Goal: Transaction & Acquisition: Purchase product/service

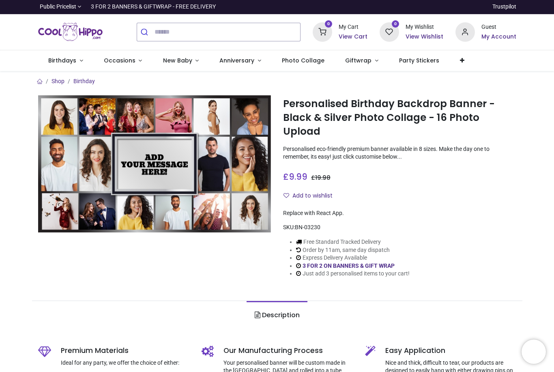
scroll to position [12, 0]
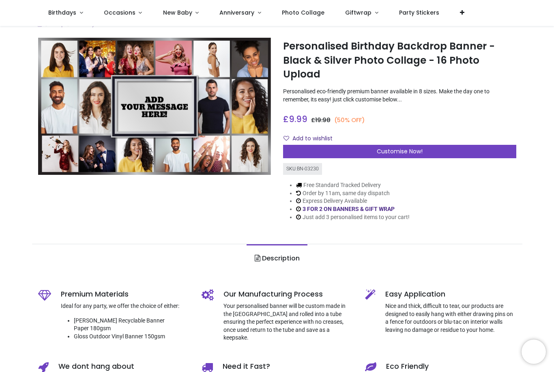
click at [385, 147] on span "Customise Now!" at bounding box center [400, 151] width 46 height 8
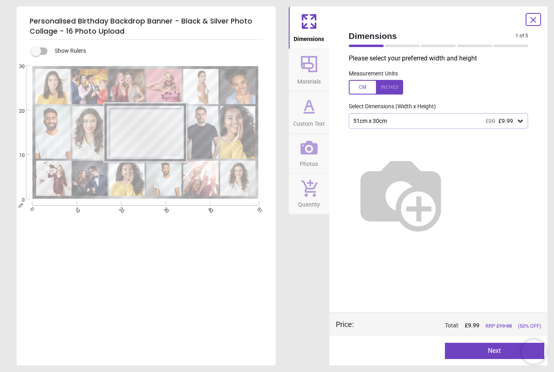
click at [450, 120] on div "51cm x 30cm £20 £9.99" at bounding box center [434, 121] width 164 height 7
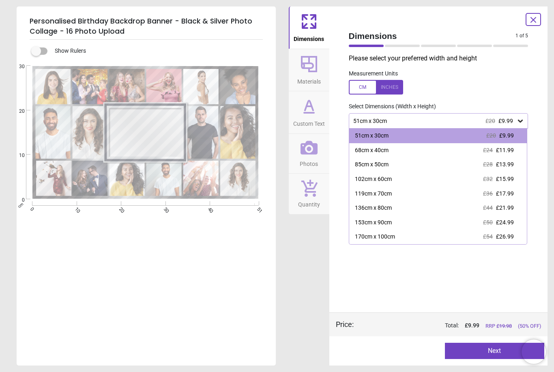
click at [441, 235] on div "170cm x 100cm £54 £26.99" at bounding box center [438, 237] width 178 height 15
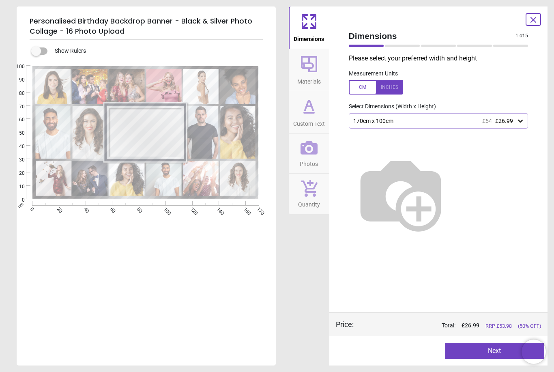
click at [304, 72] on icon at bounding box center [308, 63] width 19 height 19
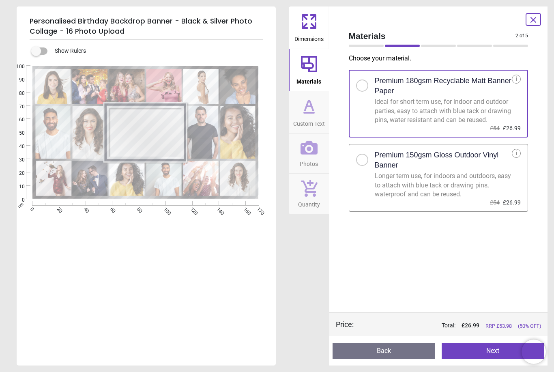
click at [425, 172] on div "Premium 150gsm Gloss Outdoor Vinyl Banner" at bounding box center [443, 160] width 137 height 23
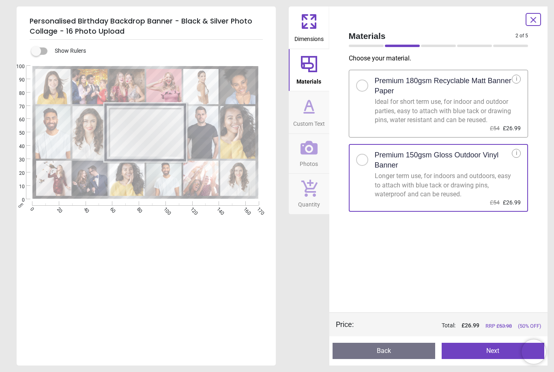
click at [311, 111] on icon at bounding box center [308, 106] width 19 height 19
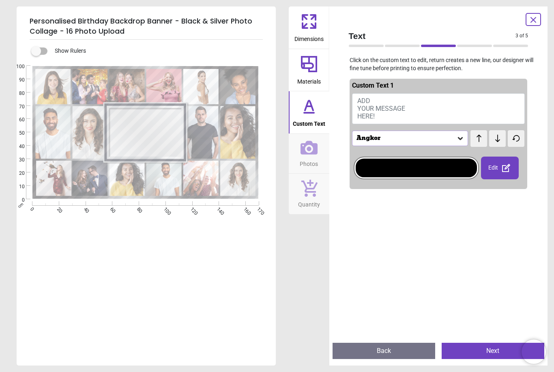
click at [375, 117] on span "ADD YOUR MESSAGE HERE!" at bounding box center [381, 108] width 48 height 23
click at [418, 116] on button "ADD YOUR MESSAGE HERE!" at bounding box center [438, 108] width 173 height 31
click at [391, 117] on button "ADD YOUR MESSAGE HERE!" at bounding box center [438, 108] width 173 height 31
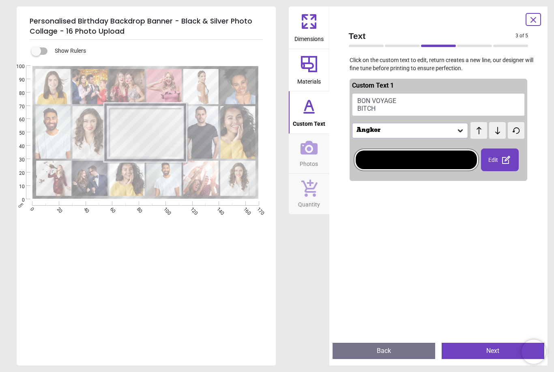
type textarea "**********"
click at [386, 129] on div "Angkor" at bounding box center [406, 130] width 101 height 7
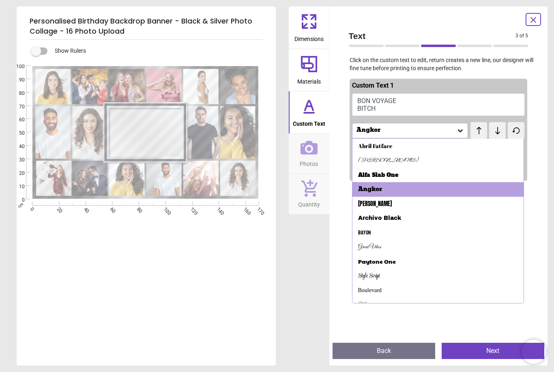
click at [397, 218] on div "Archivo Black" at bounding box center [379, 218] width 43 height 8
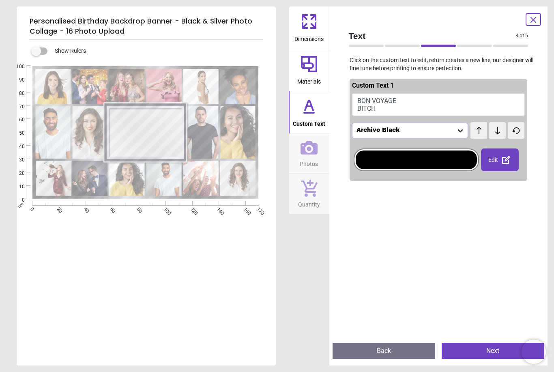
click at [425, 129] on div "Archivo Black" at bounding box center [406, 130] width 101 height 7
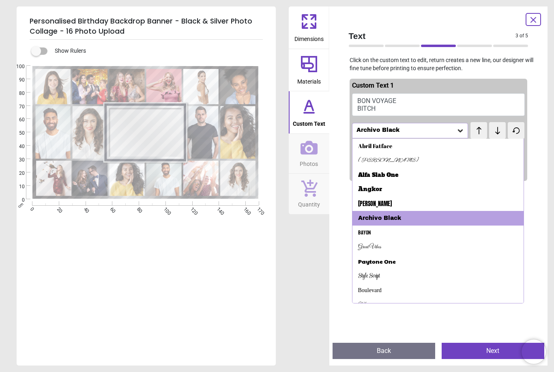
click at [389, 232] on div "Bayon" at bounding box center [438, 232] width 172 height 15
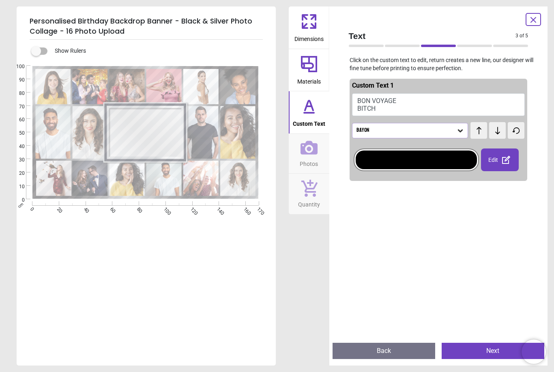
click at [365, 111] on button "BON VOYAGE BITCH" at bounding box center [438, 104] width 173 height 23
click at [364, 110] on button "BON VOYAGE BITCH" at bounding box center [438, 104] width 173 height 23
click at [367, 105] on button "BON VOYAGE BITCH" at bounding box center [438, 104] width 173 height 23
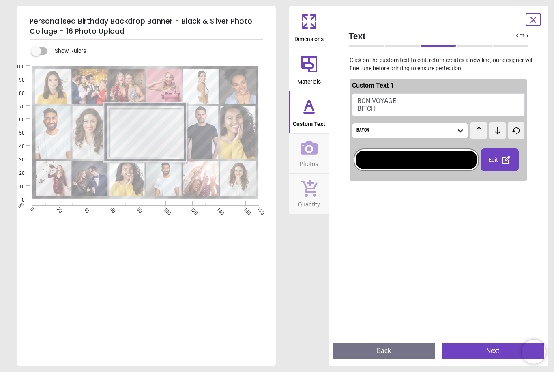
click at [366, 107] on button "BON VOYAGE BITCH" at bounding box center [438, 104] width 173 height 23
click at [367, 107] on button "BON VOYAGE BITCH" at bounding box center [438, 104] width 173 height 23
click at [488, 162] on div "Edit" at bounding box center [500, 159] width 38 height 23
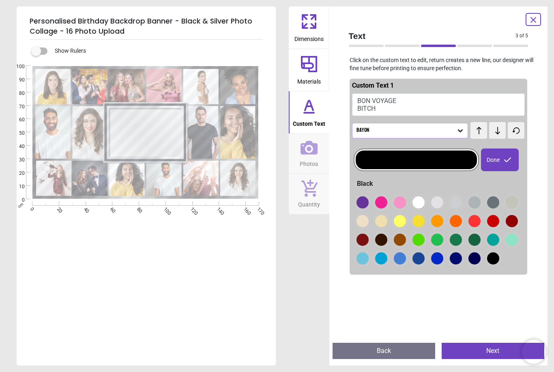
click at [369, 204] on div at bounding box center [362, 202] width 12 height 12
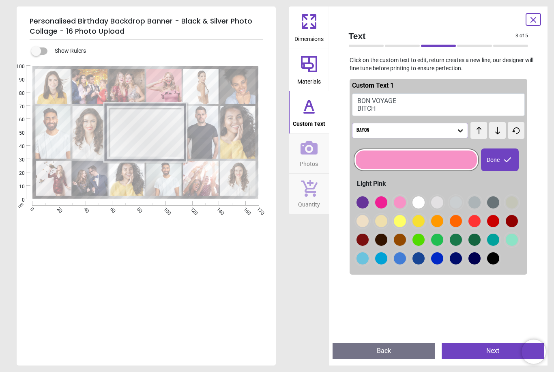
click at [369, 202] on div at bounding box center [362, 202] width 12 height 12
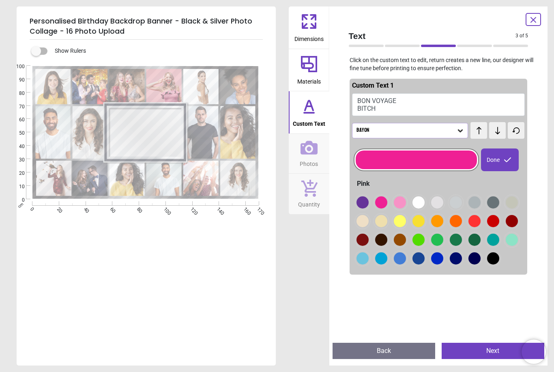
click at [369, 202] on div at bounding box center [362, 202] width 12 height 12
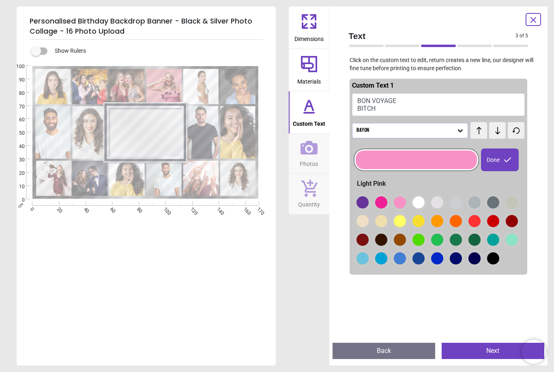
click at [309, 155] on icon at bounding box center [308, 147] width 17 height 17
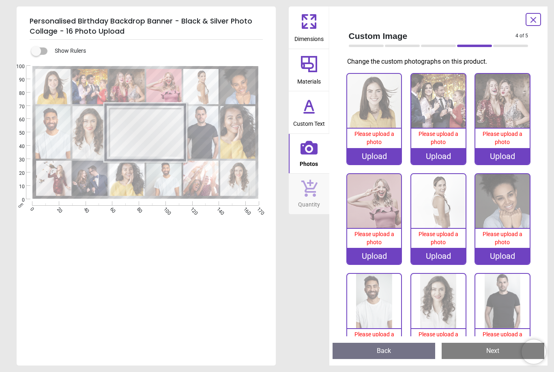
click at [374, 159] on div "Upload" at bounding box center [374, 156] width 54 height 16
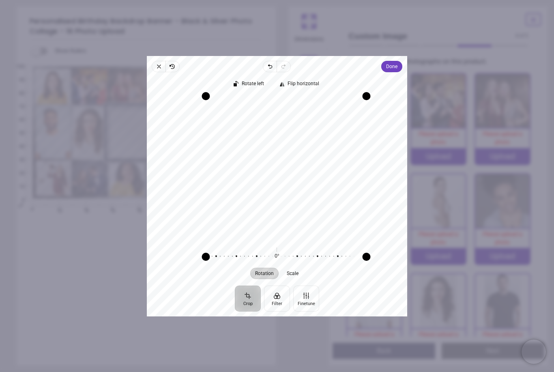
click at [440, 36] on span "Custom Image" at bounding box center [432, 36] width 167 height 12
click at [397, 62] on span "Done" at bounding box center [391, 67] width 11 height 10
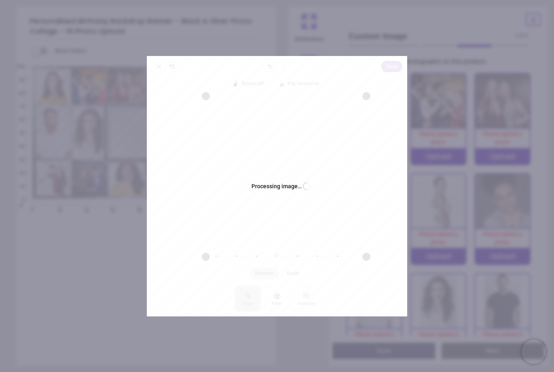
click at [398, 60] on div "Processing image… Busy" at bounding box center [277, 186] width 260 height 260
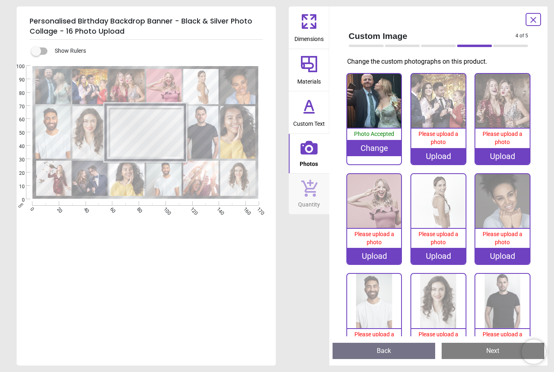
click at [451, 157] on div "Upload" at bounding box center [438, 156] width 54 height 16
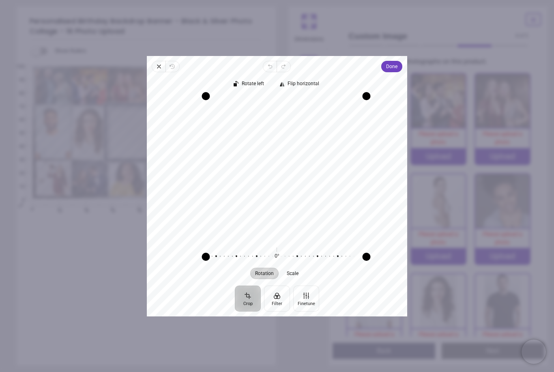
click at [397, 62] on span "Done" at bounding box center [391, 67] width 11 height 10
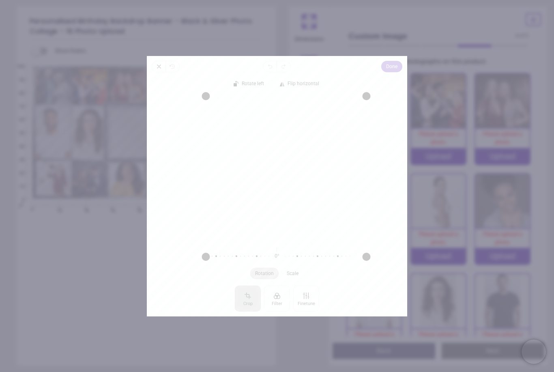
click at [397, 60] on div at bounding box center [277, 186] width 260 height 260
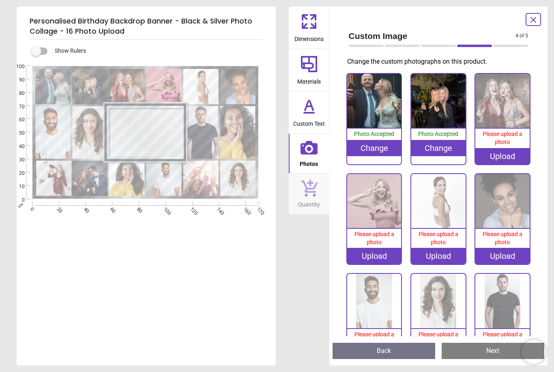
click at [499, 158] on div "Upload" at bounding box center [502, 156] width 54 height 16
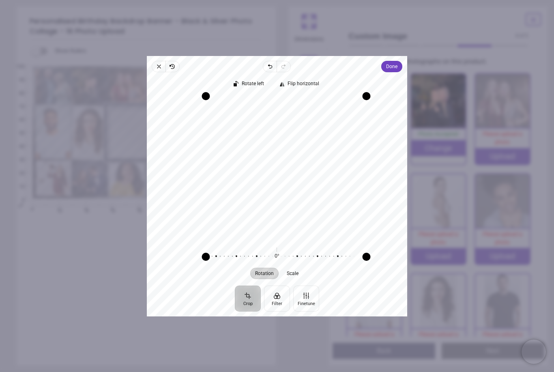
click at [397, 62] on span "Done" at bounding box center [391, 67] width 11 height 10
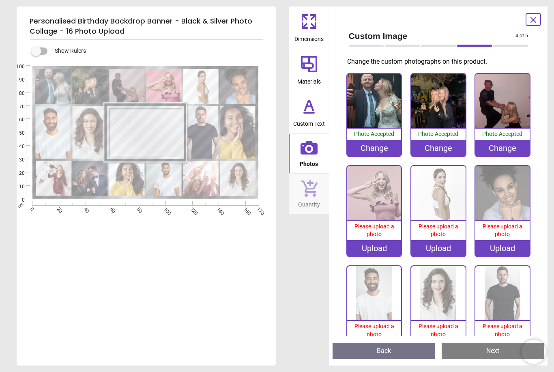
click at [378, 249] on div "Upload" at bounding box center [374, 248] width 54 height 16
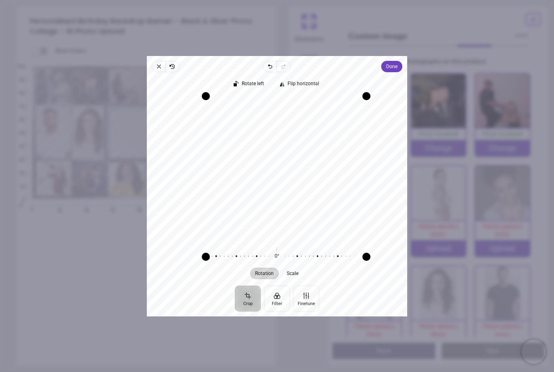
click at [397, 61] on span "Done" at bounding box center [391, 66] width 11 height 11
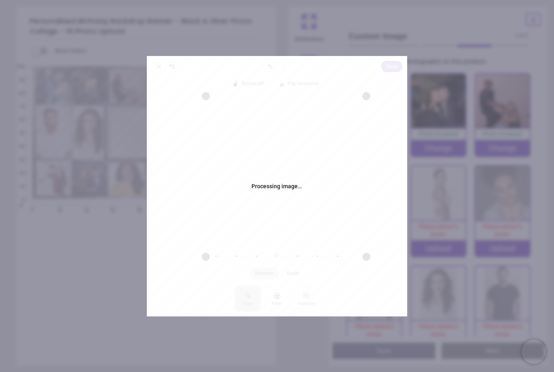
click at [401, 56] on div "Processing image… Busy" at bounding box center [277, 186] width 260 height 260
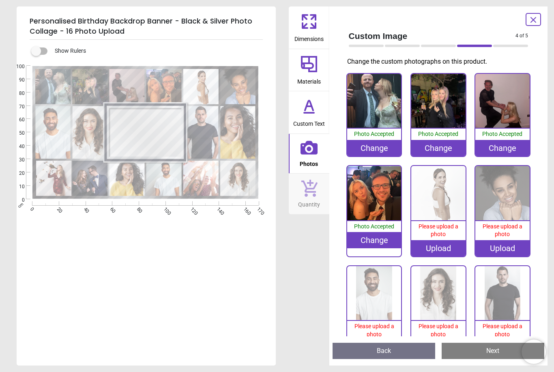
scroll to position [12, 0]
click at [457, 243] on div "Upload" at bounding box center [438, 248] width 54 height 16
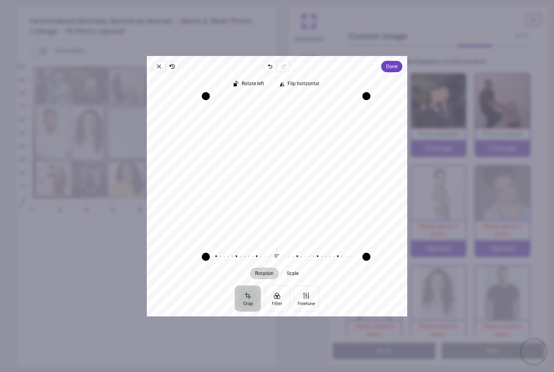
click at [397, 62] on span "Done" at bounding box center [391, 67] width 11 height 10
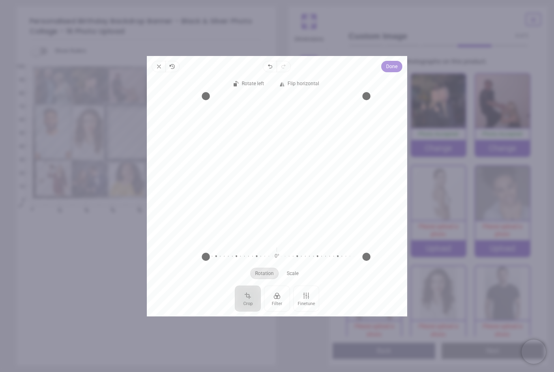
click at [406, 59] on div at bounding box center [277, 186] width 260 height 260
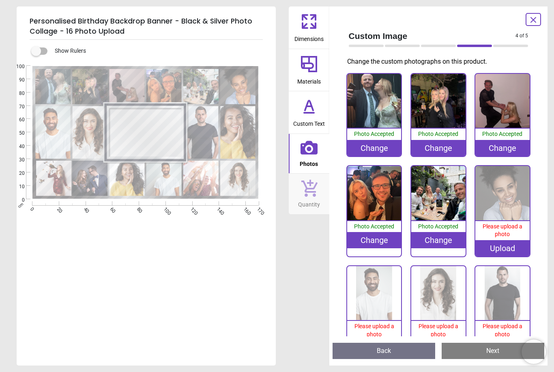
click at [513, 246] on div "Upload" at bounding box center [502, 248] width 54 height 16
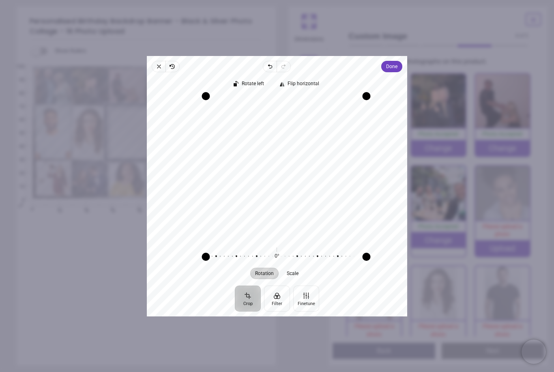
click at [402, 61] on button "Done" at bounding box center [391, 66] width 21 height 11
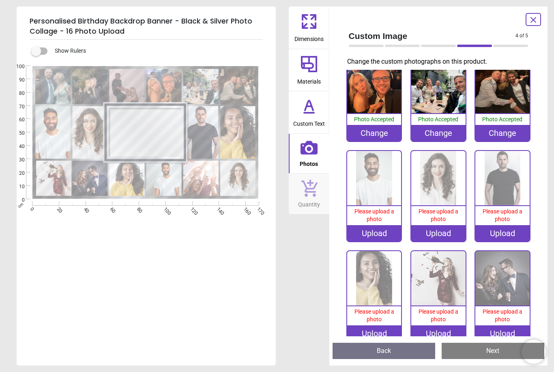
scroll to position [106, 0]
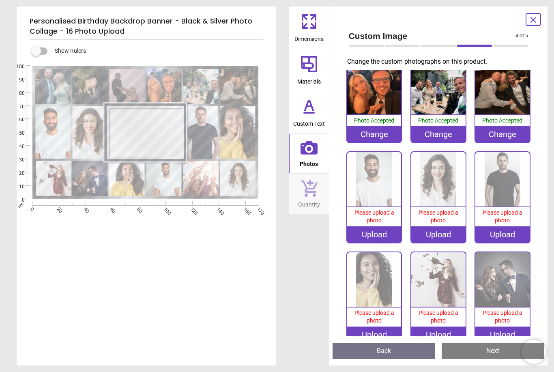
click at [375, 232] on div "Upload" at bounding box center [374, 234] width 54 height 16
